Goal: Information Seeking & Learning: Learn about a topic

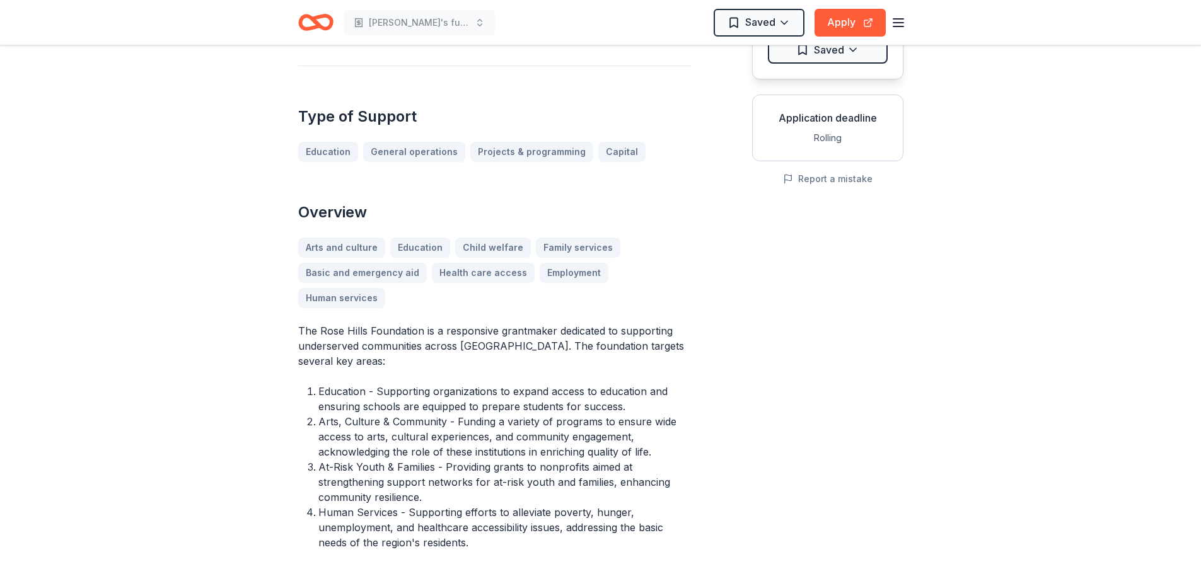
scroll to position [252, 0]
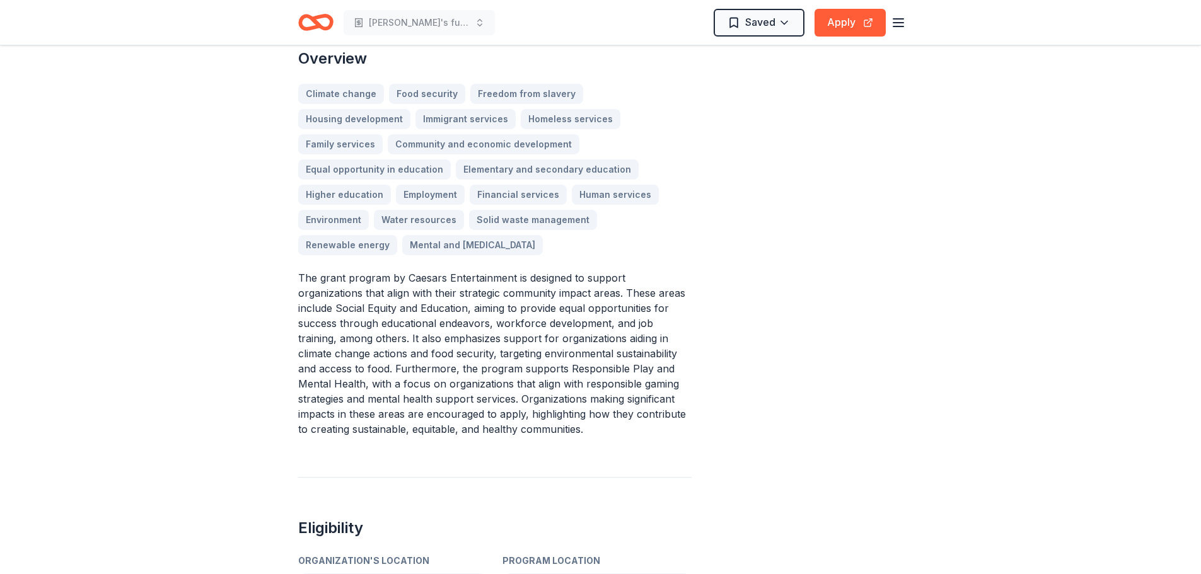
scroll to position [315, 0]
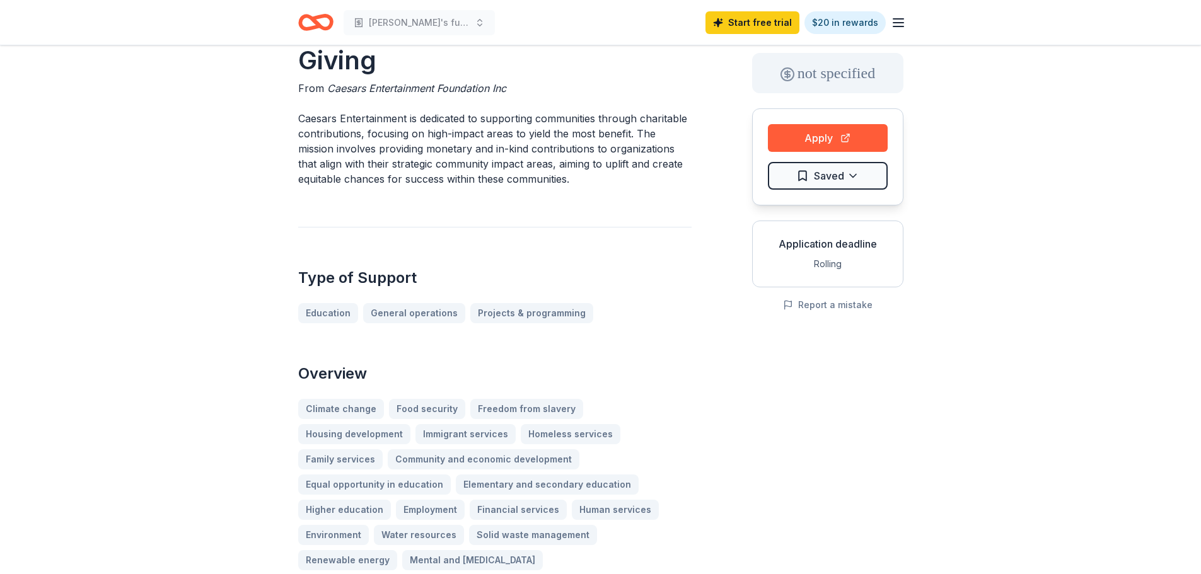
scroll to position [0, 0]
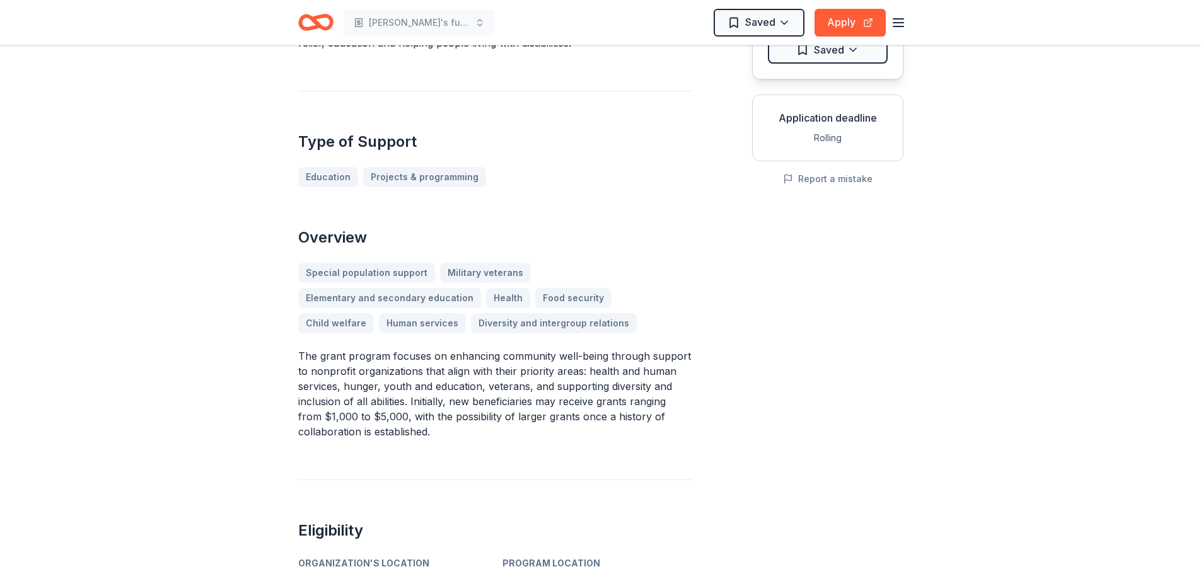
scroll to position [315, 0]
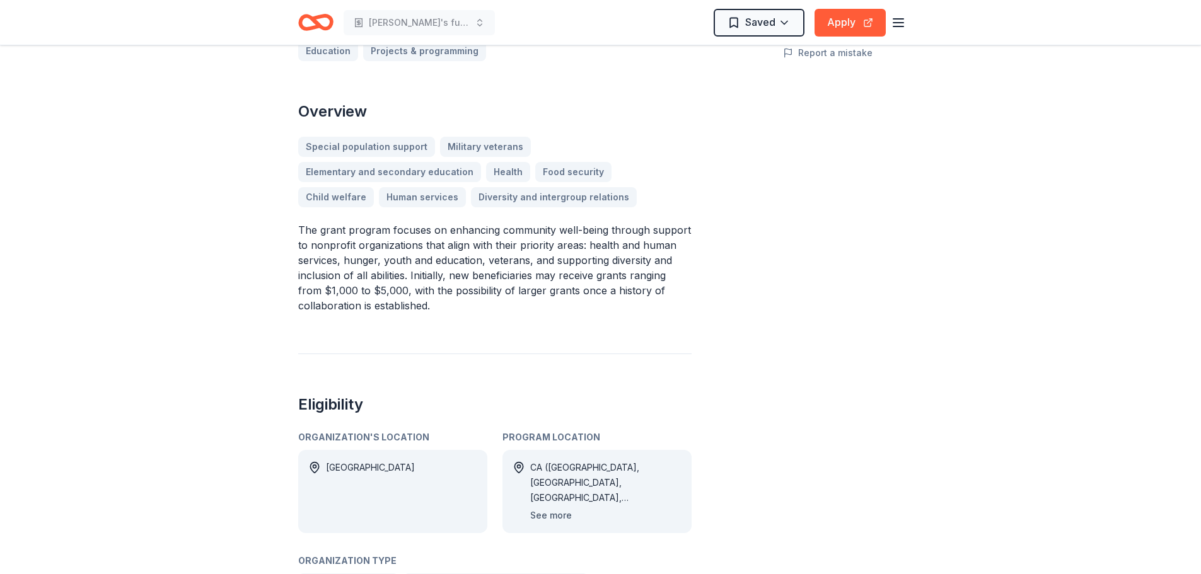
click at [550, 508] on button "See more" at bounding box center [551, 515] width 42 height 15
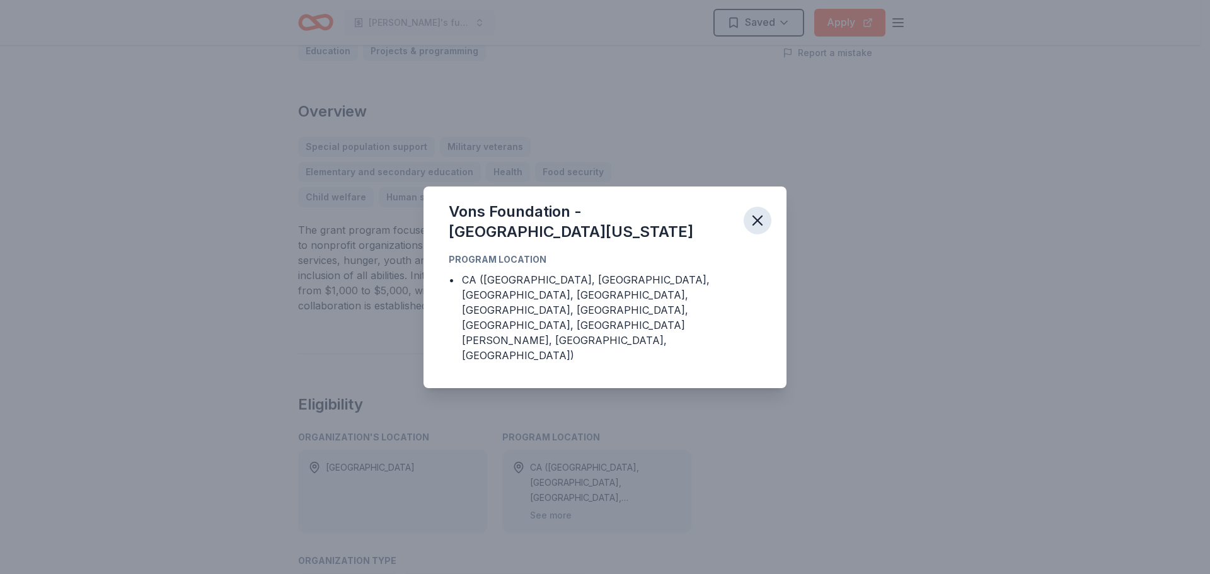
click at [756, 229] on icon "button" at bounding box center [758, 221] width 18 height 18
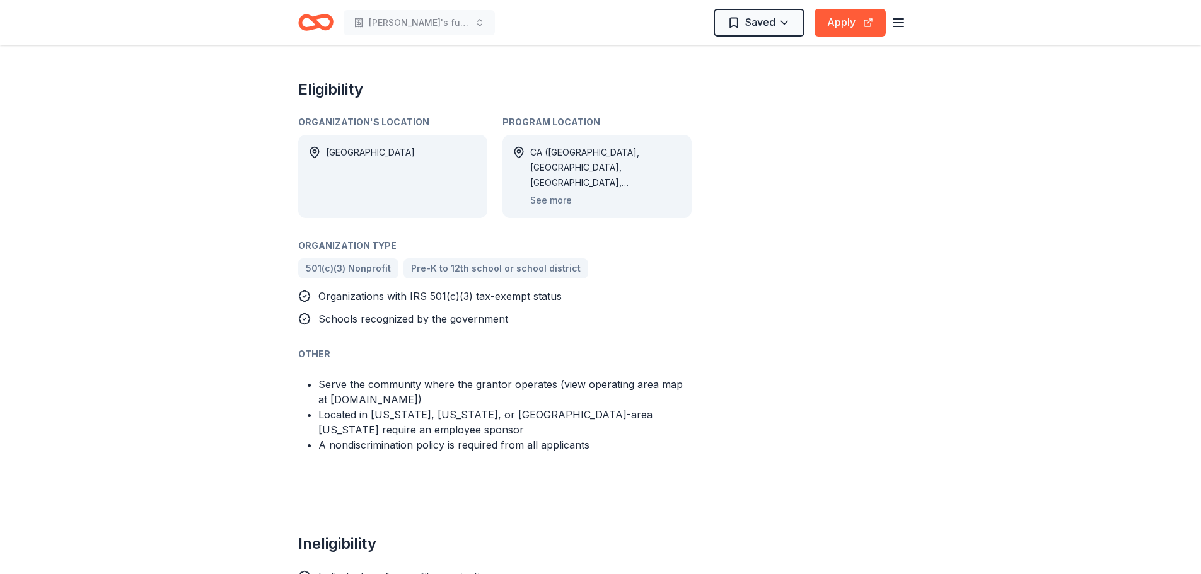
scroll to position [378, 0]
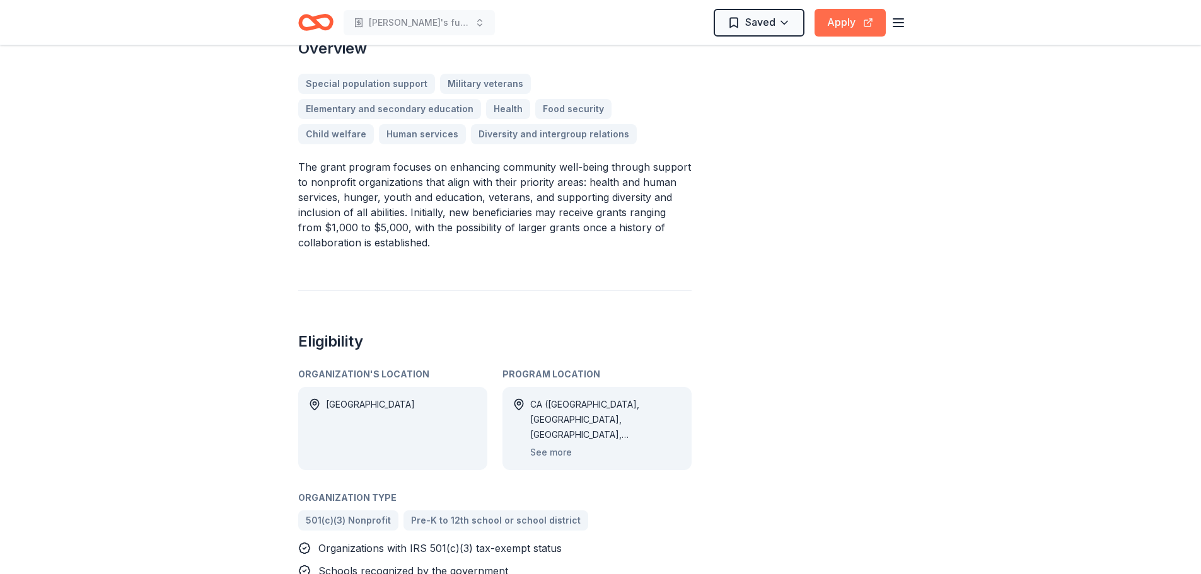
click at [840, 28] on button "Apply" at bounding box center [849, 23] width 71 height 28
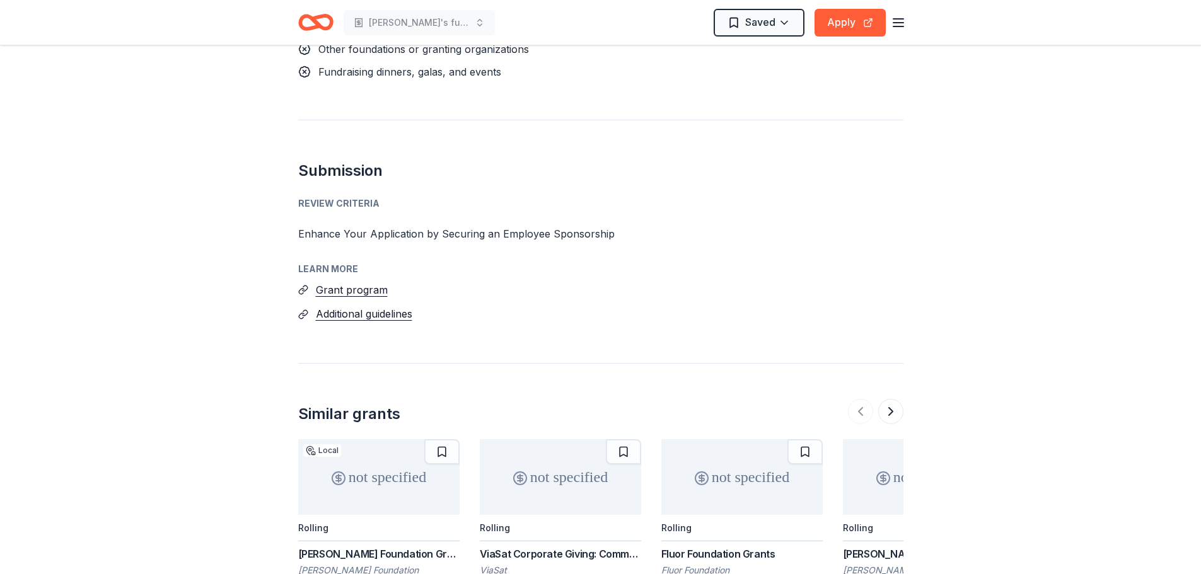
scroll to position [1254, 0]
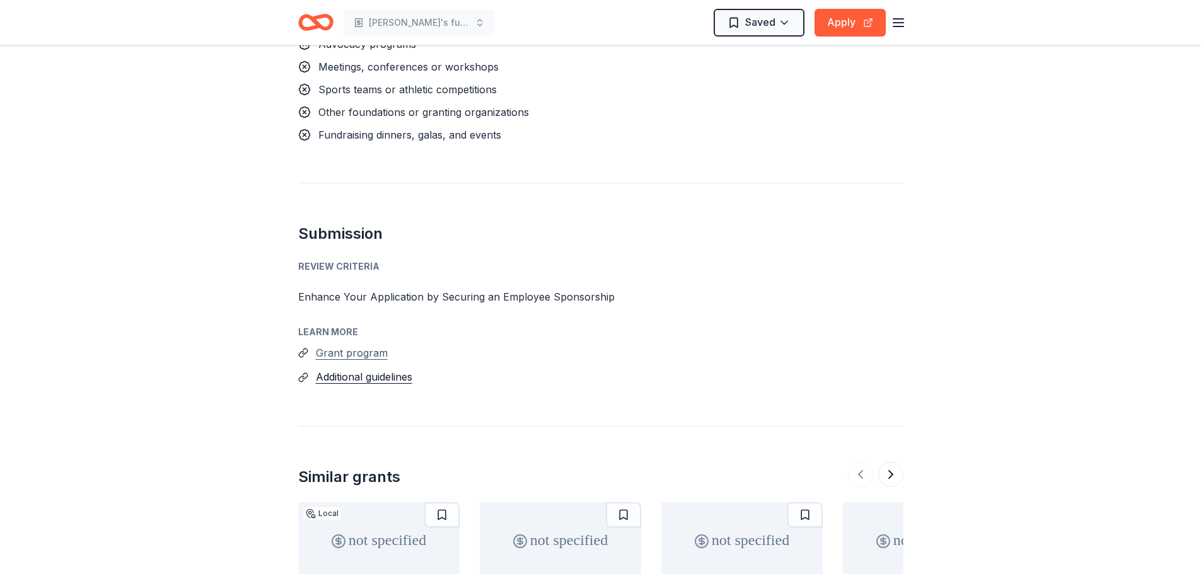
click at [337, 345] on button "Grant program" at bounding box center [352, 353] width 72 height 16
